Goal: Go to known website: Go to known website

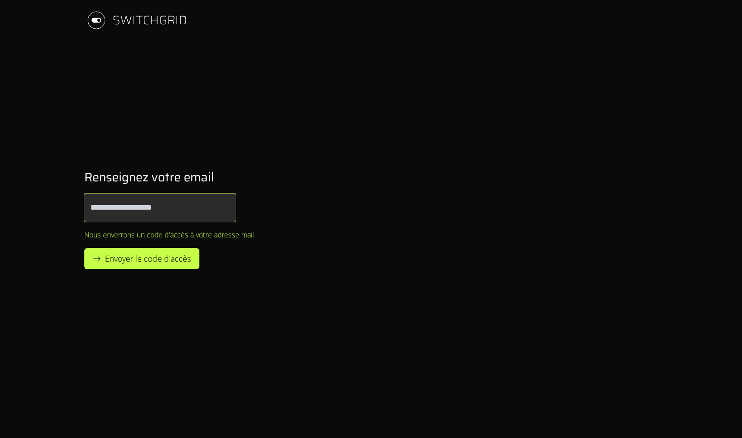
type input "**********"
click at [138, 261] on span "Envoyer le code d'accès" at bounding box center [148, 258] width 86 height 12
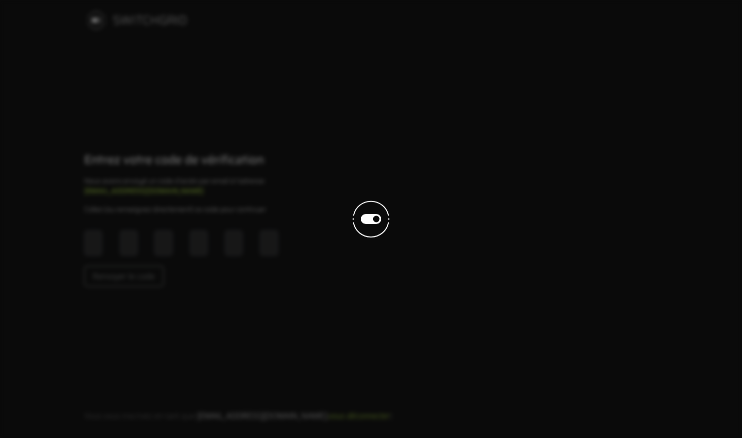
type input "*"
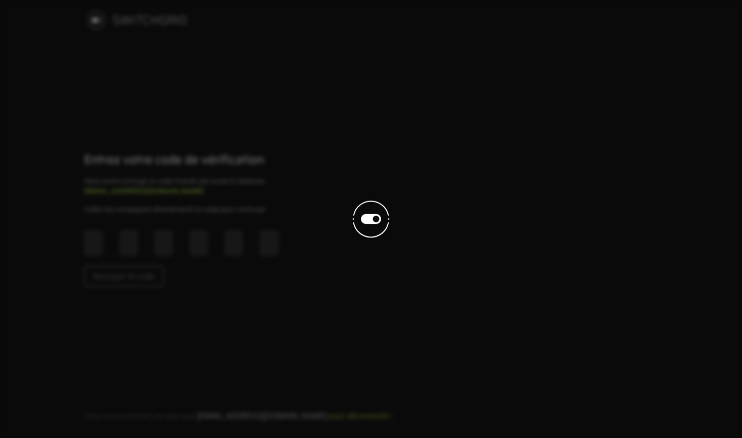
type input "*"
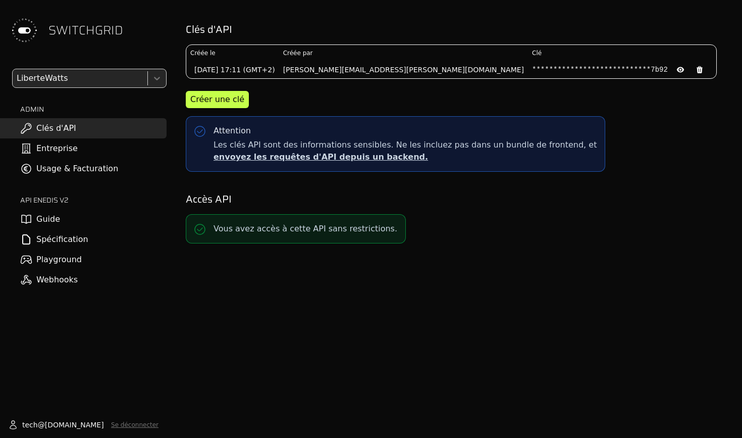
click at [59, 261] on link "Playground" at bounding box center [83, 259] width 167 height 20
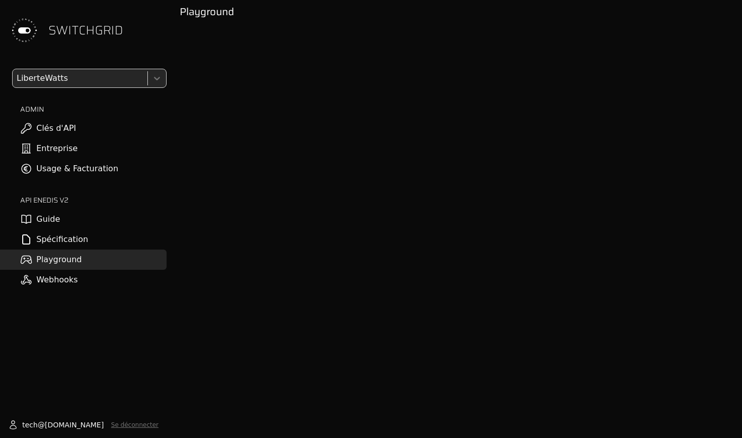
scroll to position [8, 0]
